Goal: Task Accomplishment & Management: Use online tool/utility

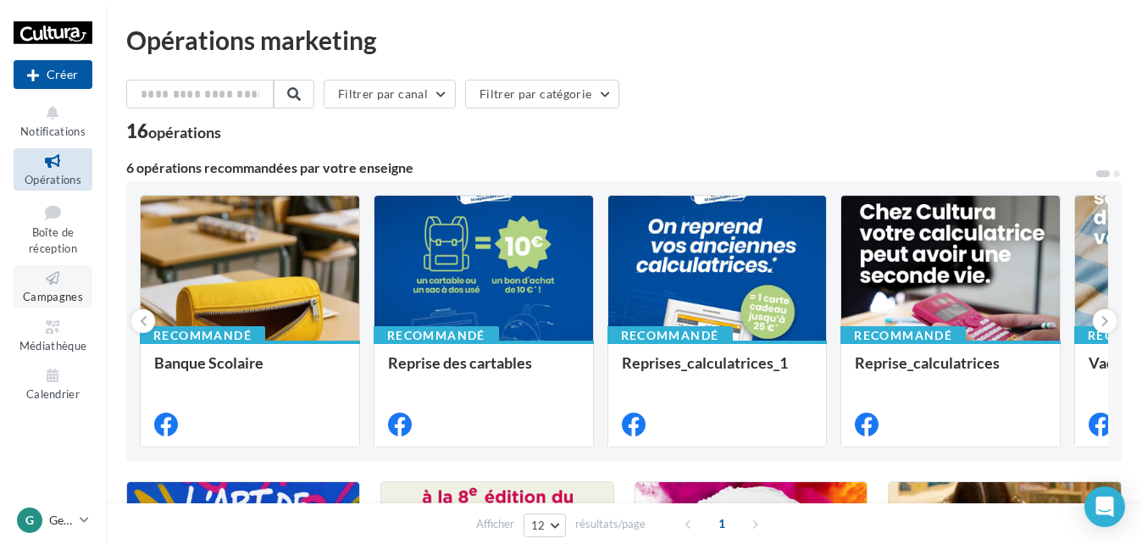
click at [31, 280] on icon at bounding box center [53, 278] width 69 height 19
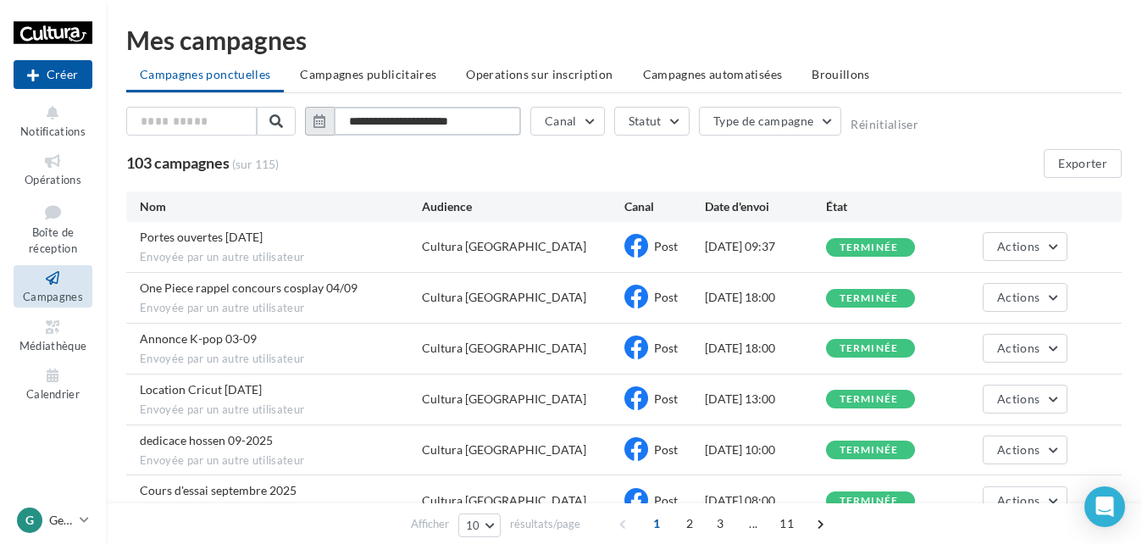
click at [414, 118] on input "**********" at bounding box center [427, 121] width 187 height 29
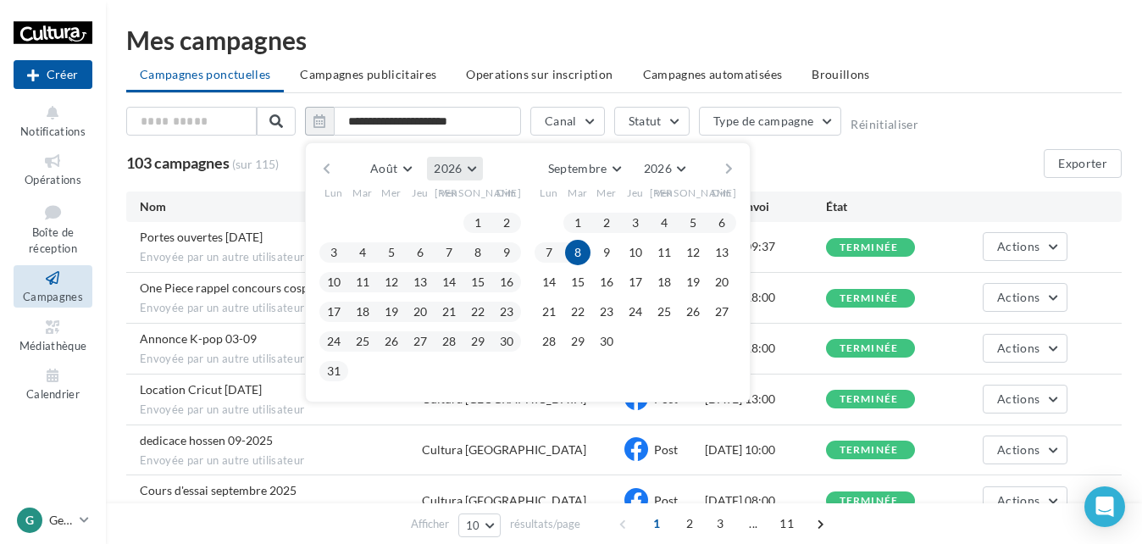
click at [471, 167] on button "2026" at bounding box center [454, 169] width 55 height 24
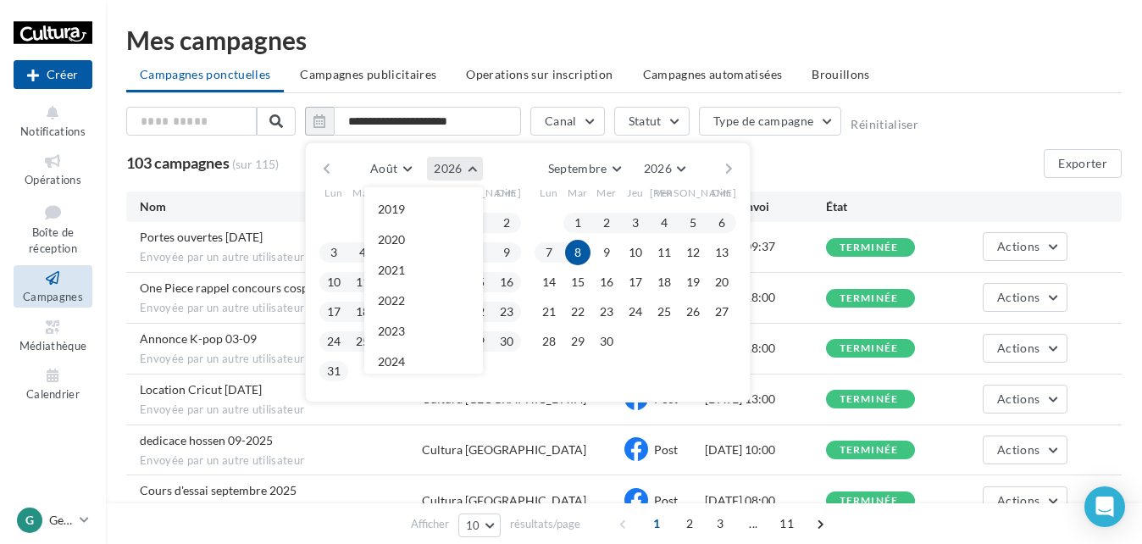
scroll to position [183, 0]
click at [421, 221] on button "2025" at bounding box center [423, 209] width 119 height 30
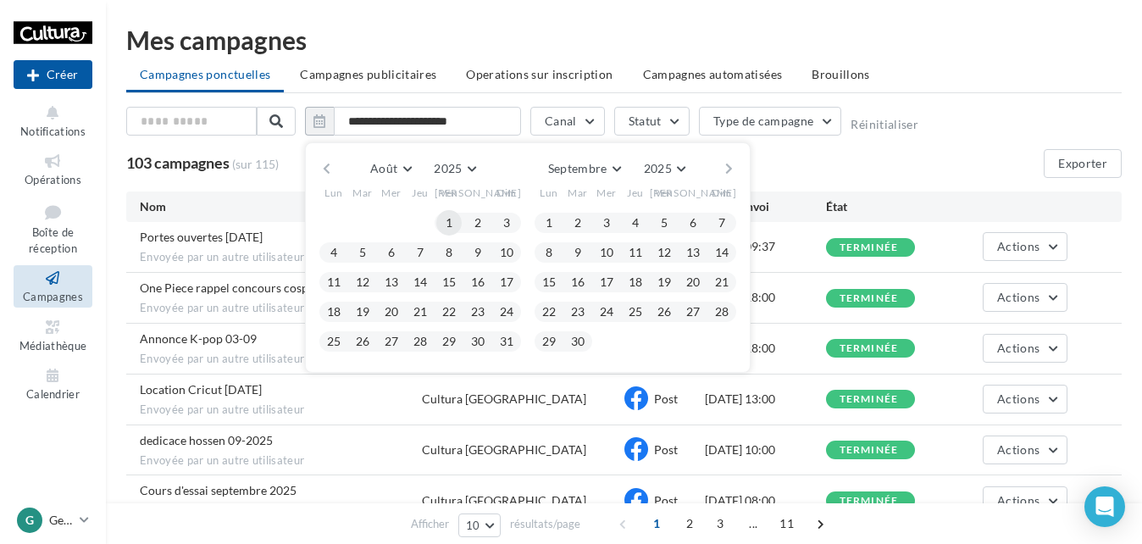
click at [451, 223] on button "1" at bounding box center [448, 222] width 25 height 25
click at [505, 348] on button "31" at bounding box center [506, 341] width 25 height 25
type input "**********"
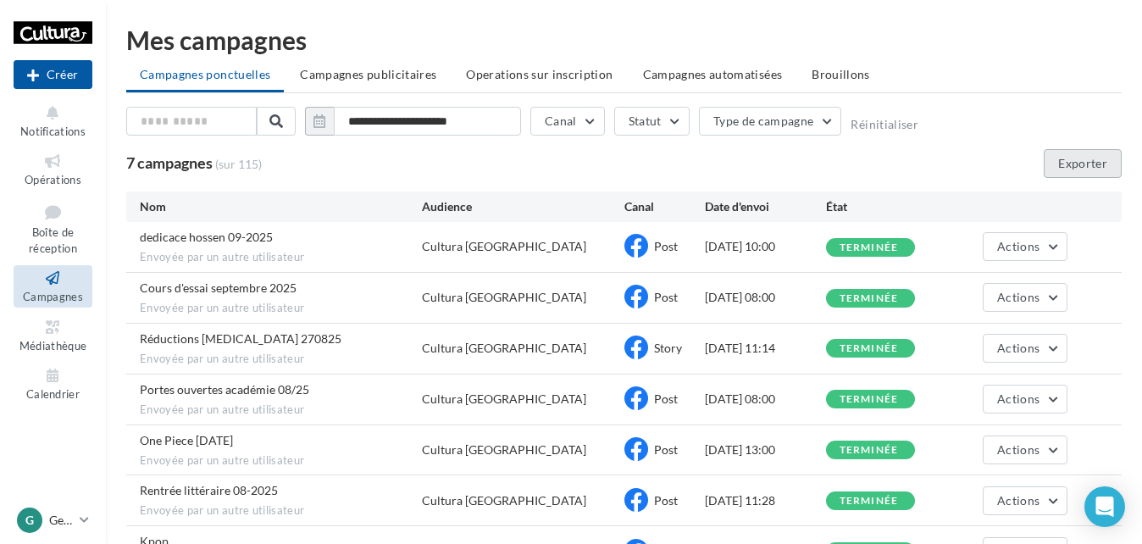
click at [1077, 166] on button "Exporter" at bounding box center [1083, 163] width 78 height 29
click at [58, 510] on div "G Geispolsheim [EMAIL_ADDRESS][DOMAIN_NAME]" at bounding box center [45, 519] width 56 height 25
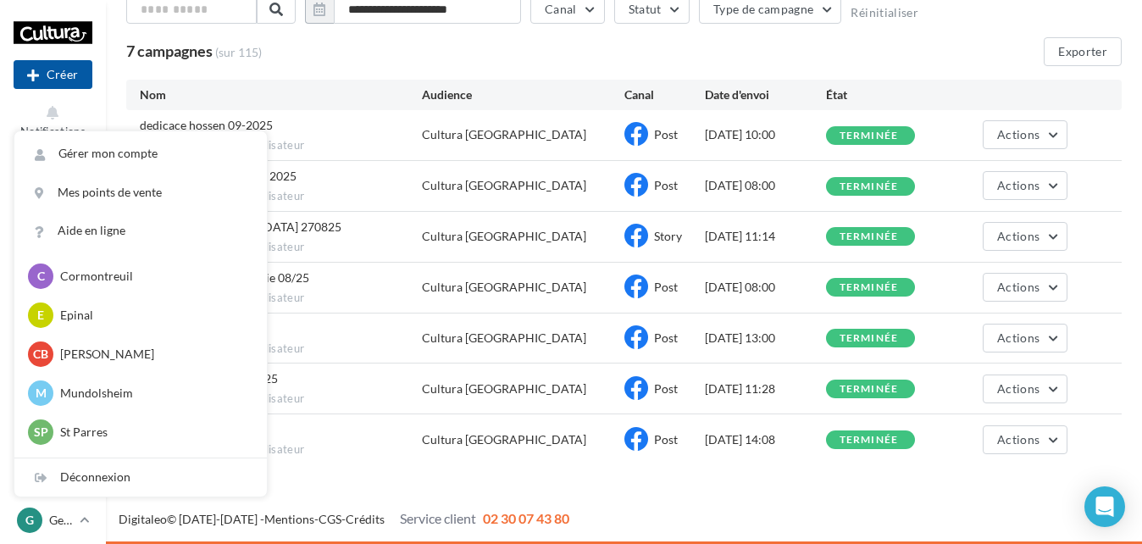
scroll to position [169, 0]
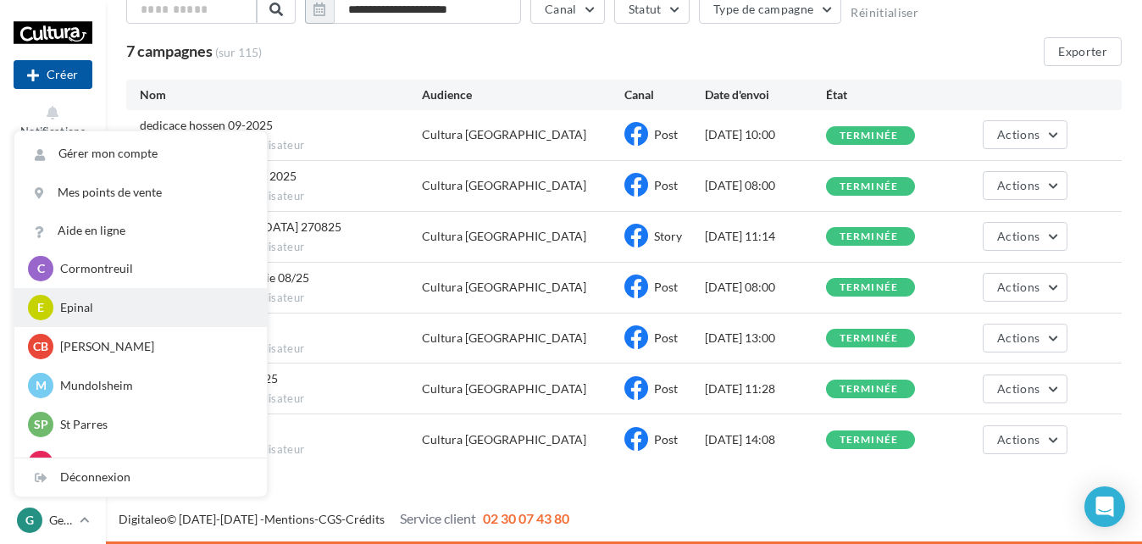
click at [75, 310] on p "Epinal" at bounding box center [153, 307] width 186 height 17
